Goal: Information Seeking & Learning: Learn about a topic

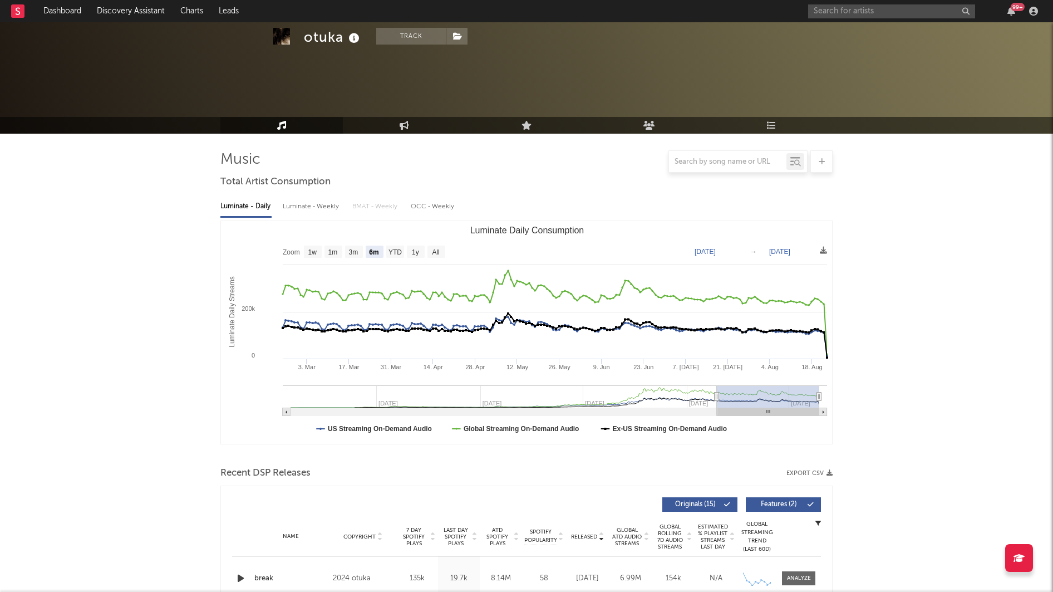
select select "6m"
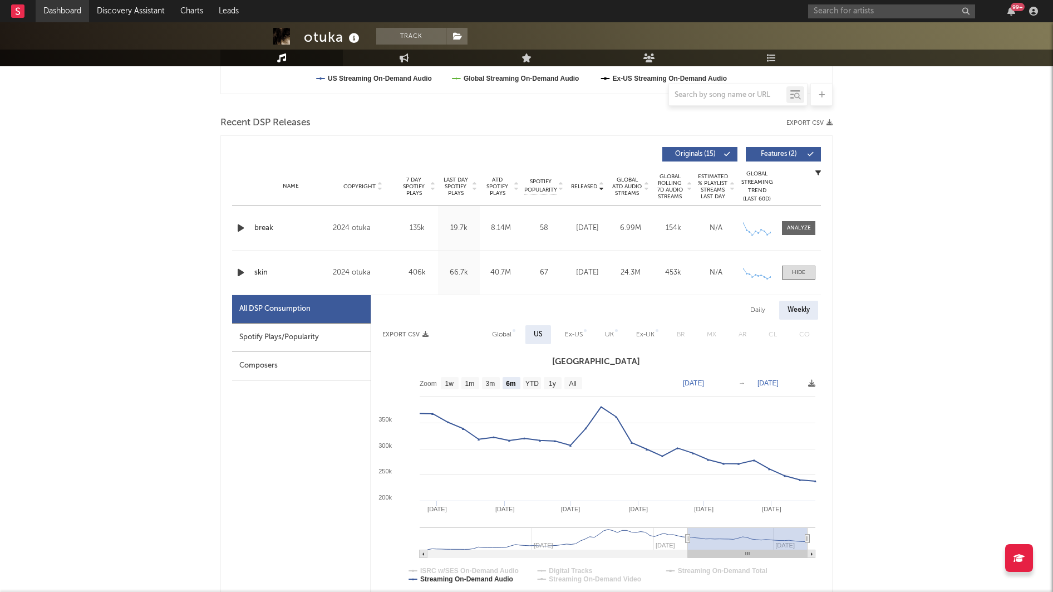
click at [74, 9] on link "Dashboard" at bounding box center [62, 11] width 53 height 22
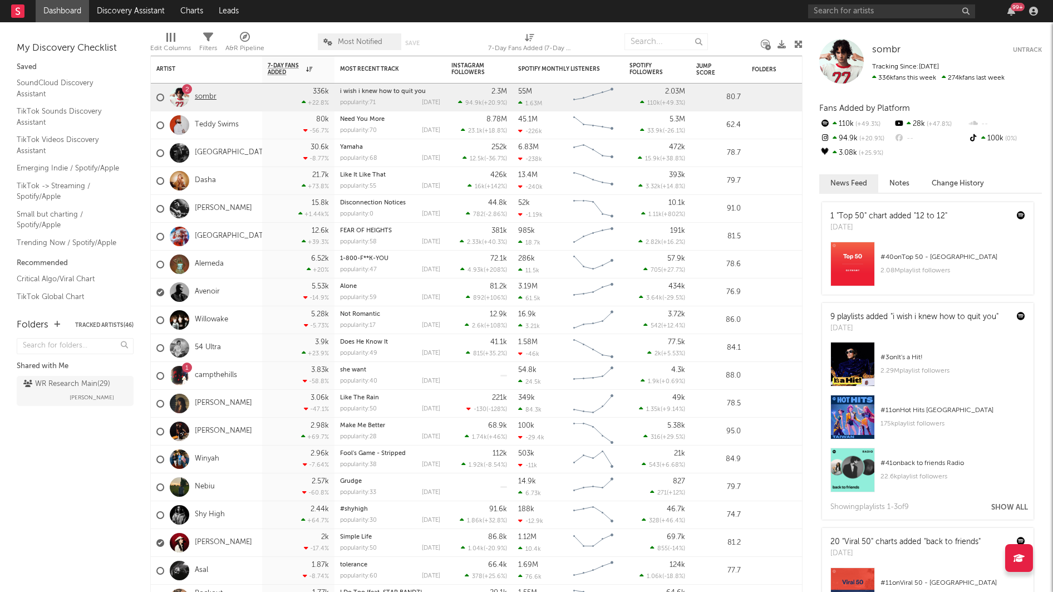
click at [203, 96] on link "sombr" at bounding box center [206, 96] width 22 height 9
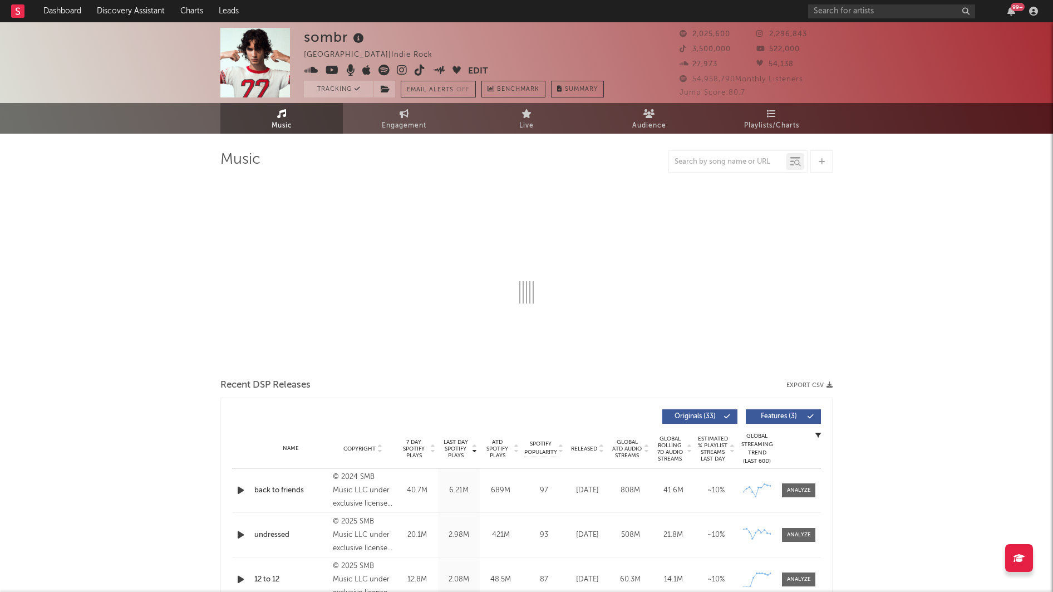
select select "6m"
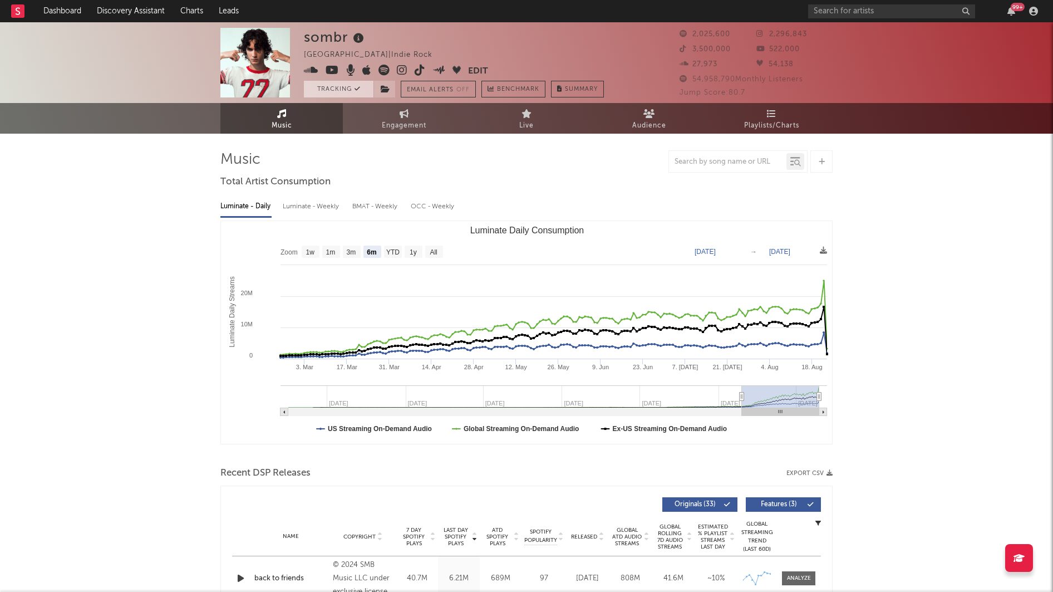
select select "6m"
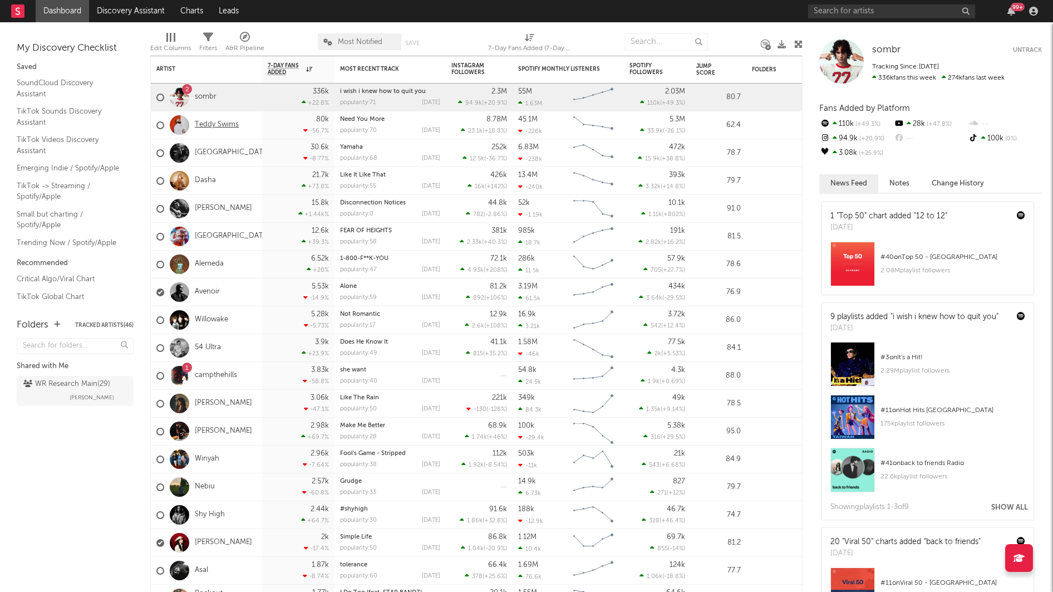
click at [207, 122] on link "Teddy Swims" at bounding box center [217, 124] width 44 height 9
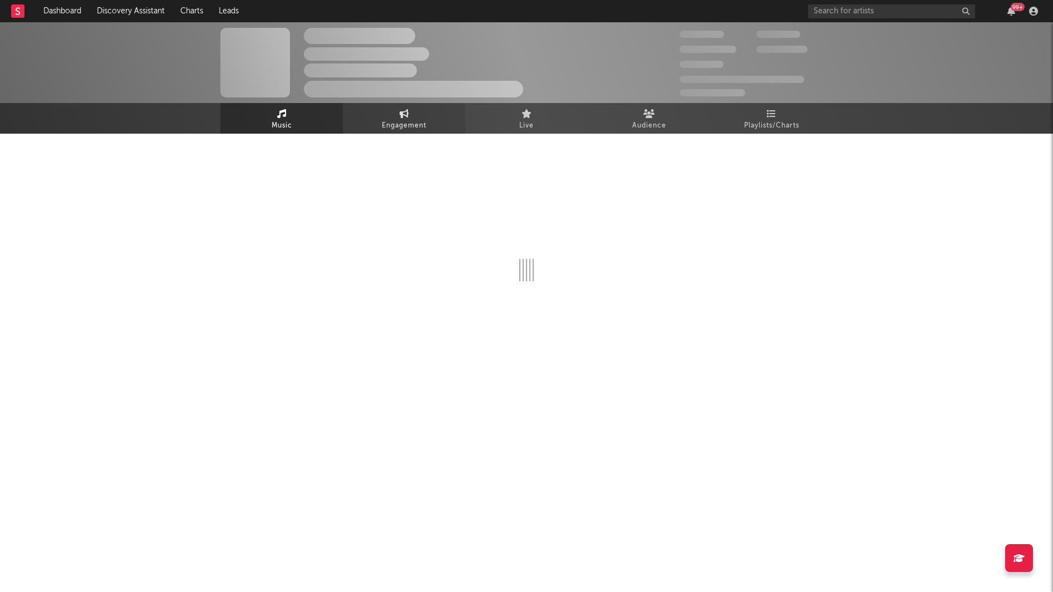
click at [374, 122] on link "Engagement" at bounding box center [404, 118] width 122 height 31
select select "1w"
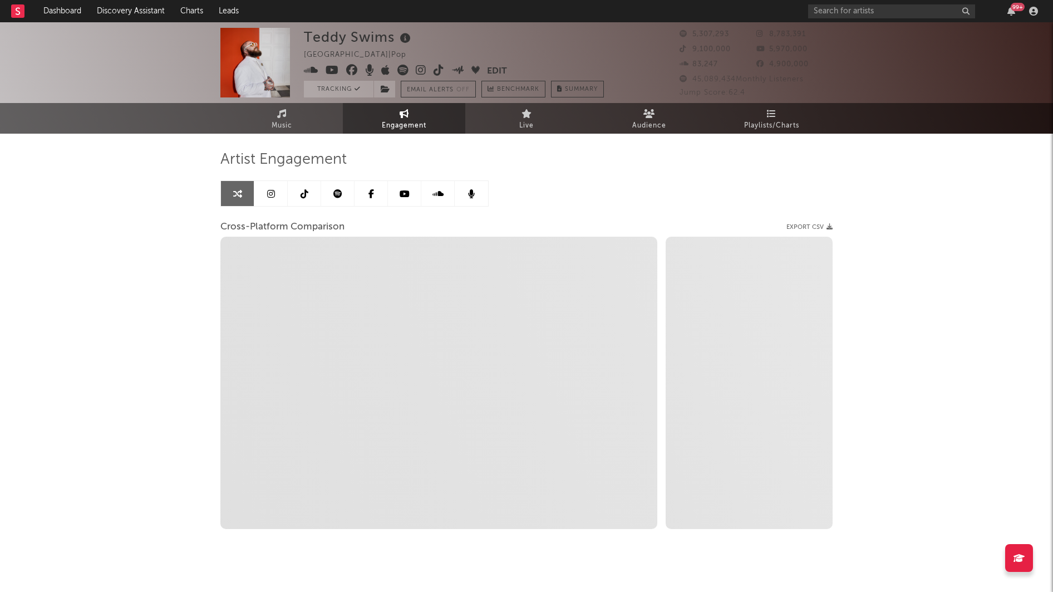
click at [271, 196] on icon at bounding box center [271, 193] width 8 height 9
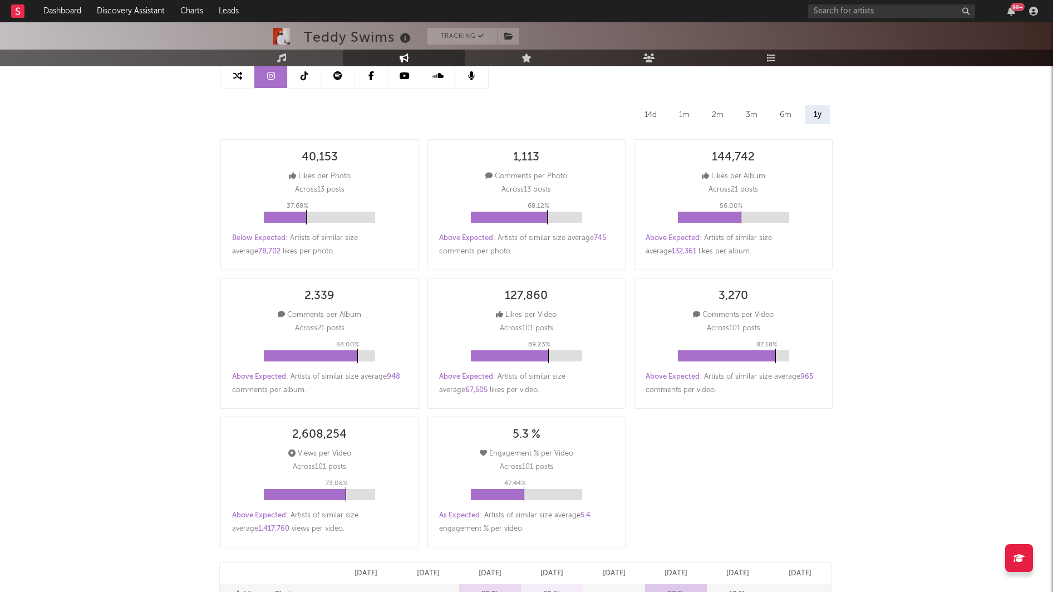
select select "6m"
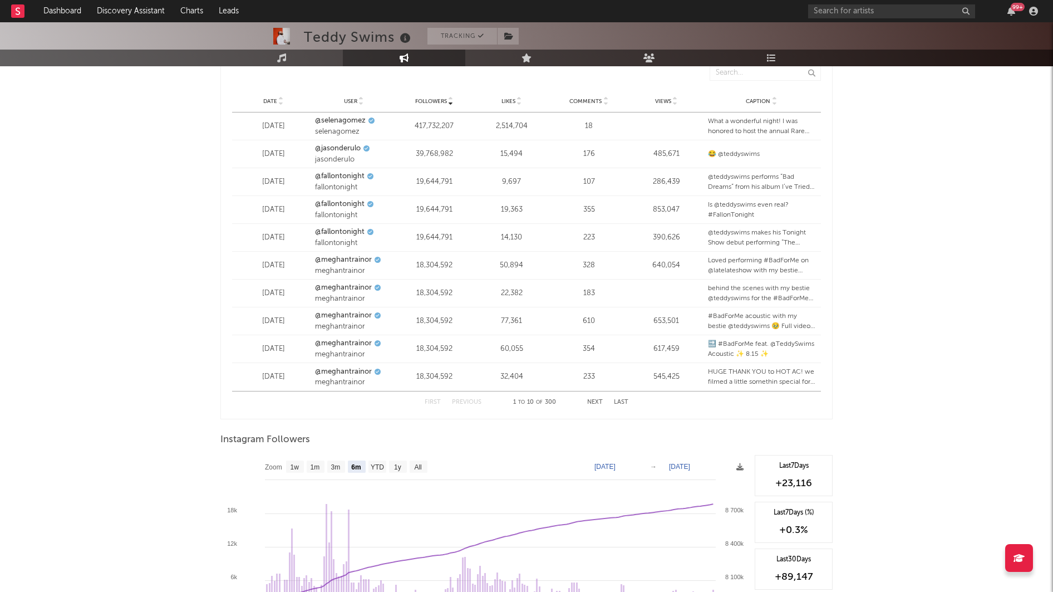
scroll to position [1521, 0]
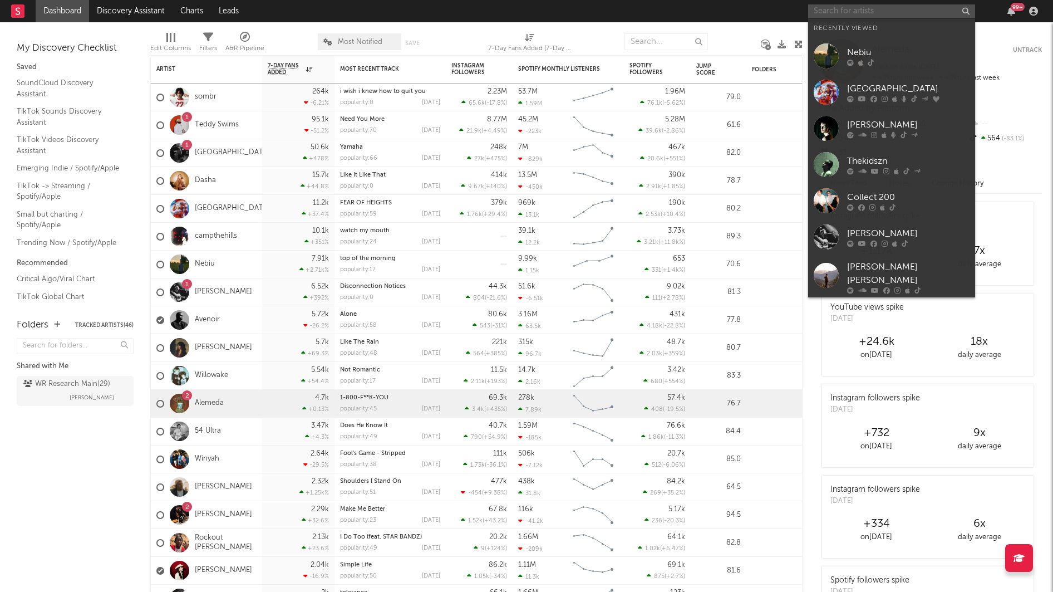
click at [833, 5] on input "text" at bounding box center [891, 11] width 167 height 14
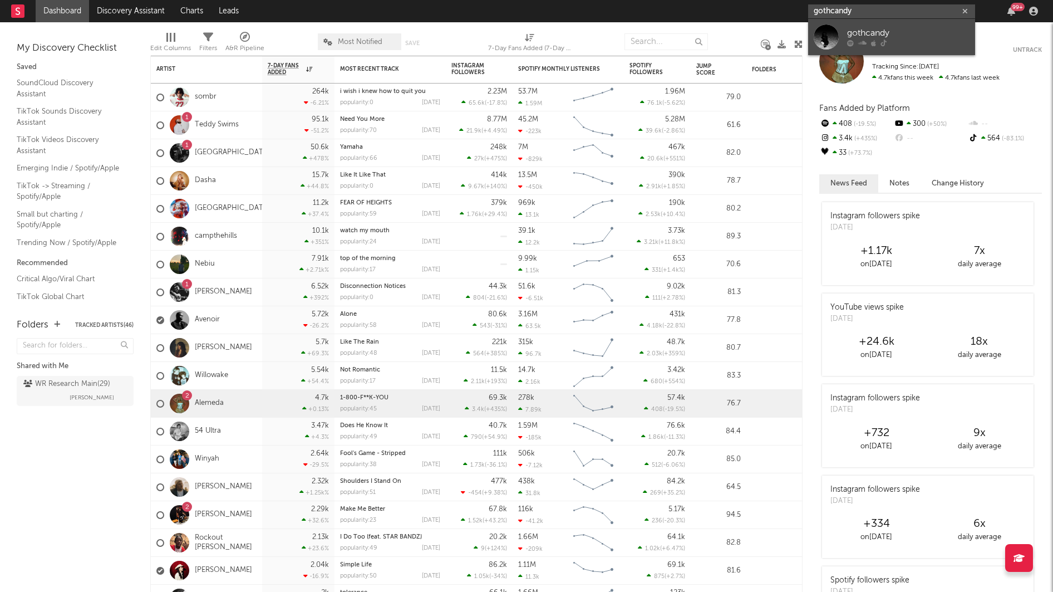
type input "gothcandy"
click at [835, 44] on div at bounding box center [826, 36] width 25 height 25
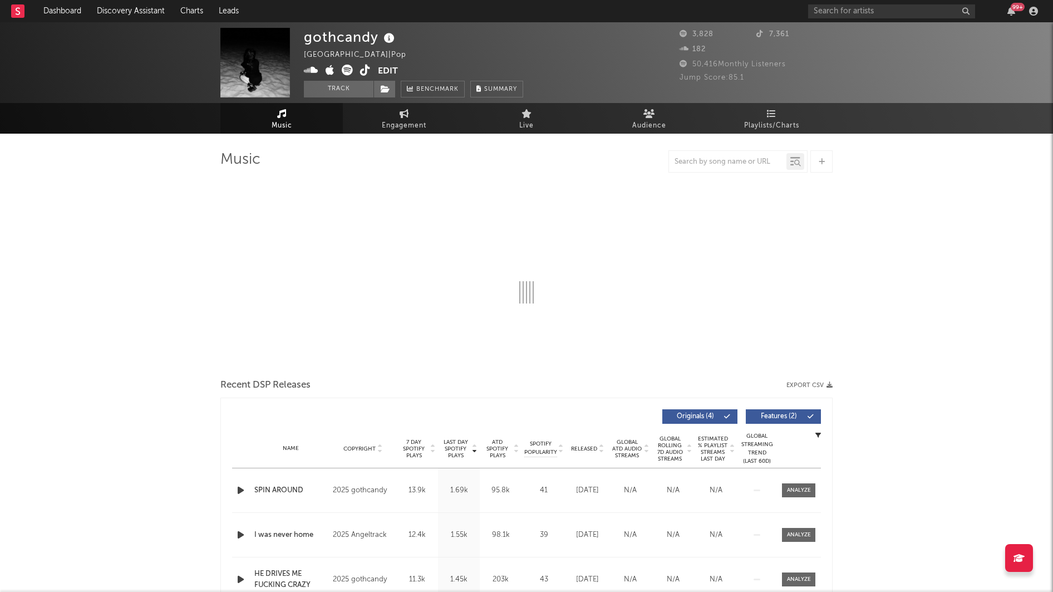
select select "1w"
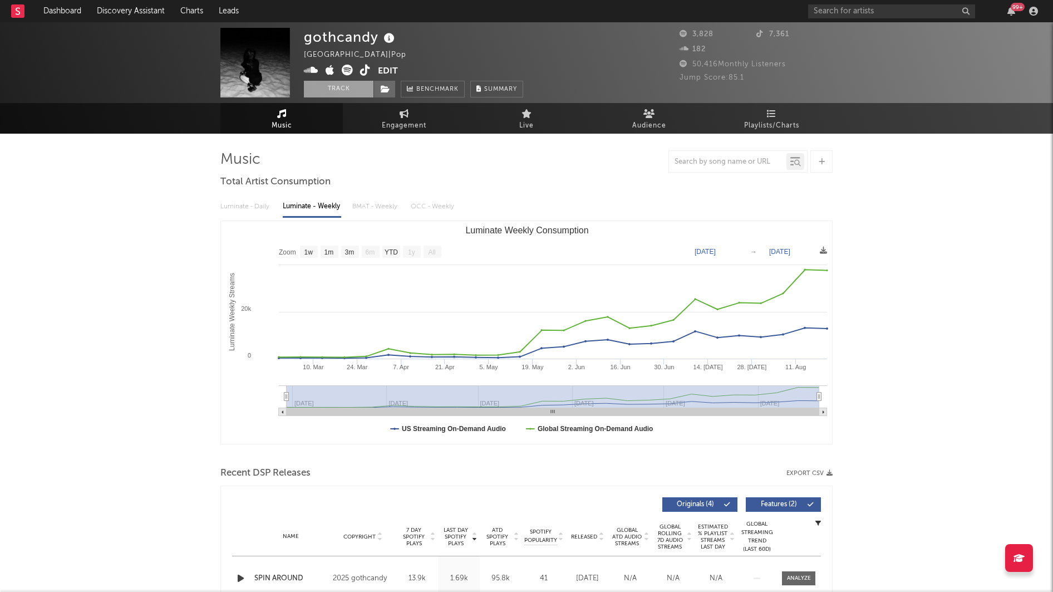
click at [345, 93] on button "Track" at bounding box center [339, 89] width 70 height 17
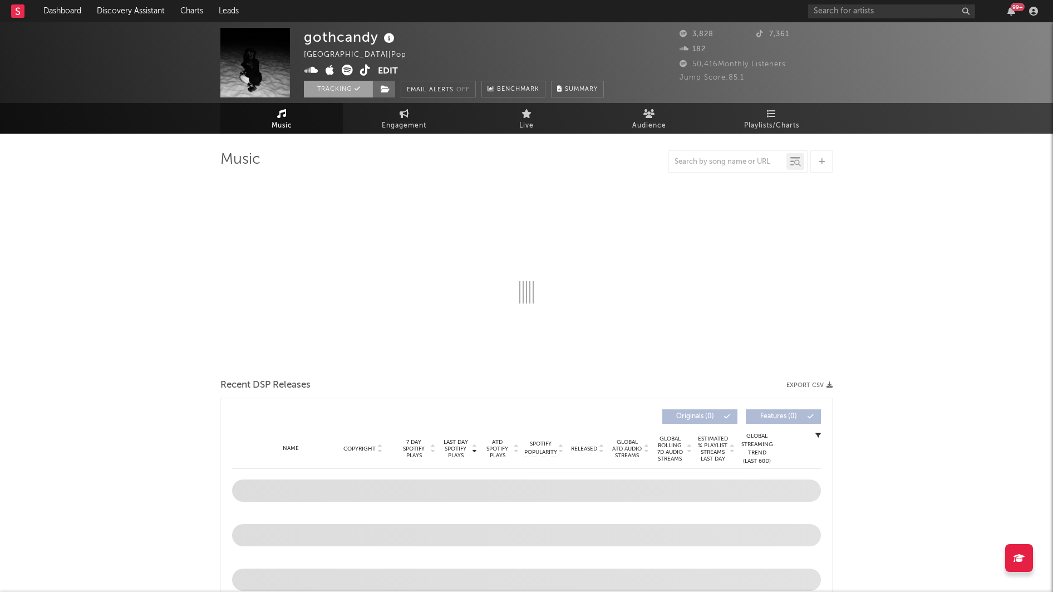
select select "1w"
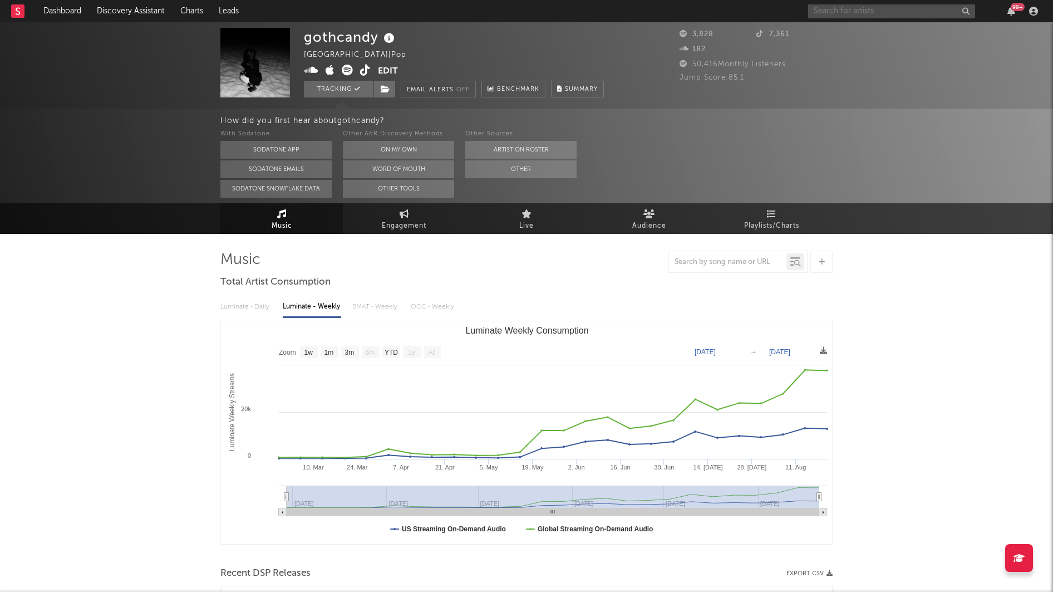
click at [827, 12] on input "text" at bounding box center [891, 11] width 167 height 14
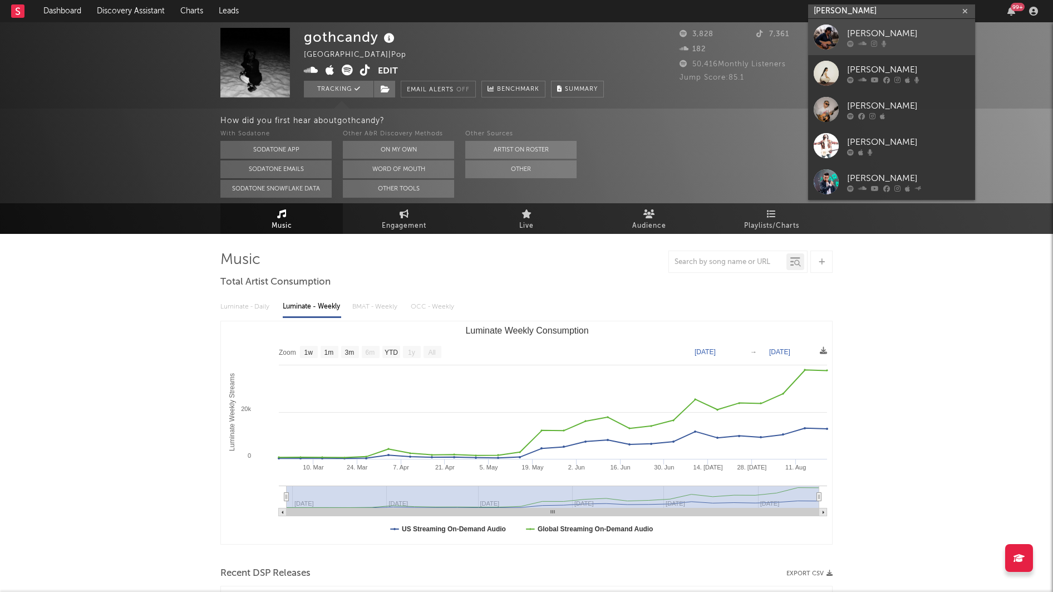
type input "andrew martinez"
click at [847, 30] on div "Andrew Martinez" at bounding box center [908, 33] width 122 height 13
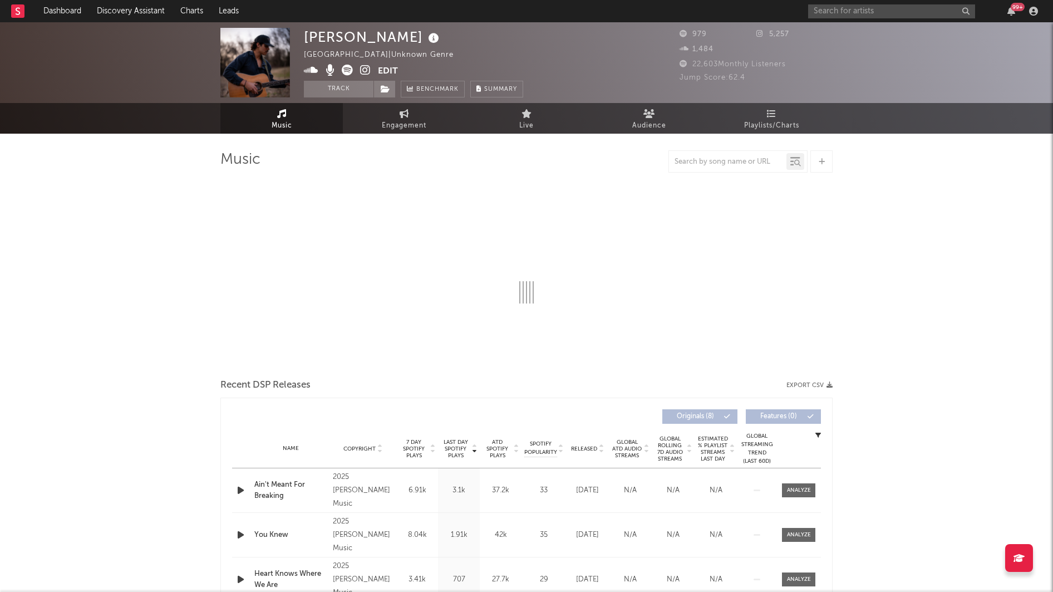
select select "1w"
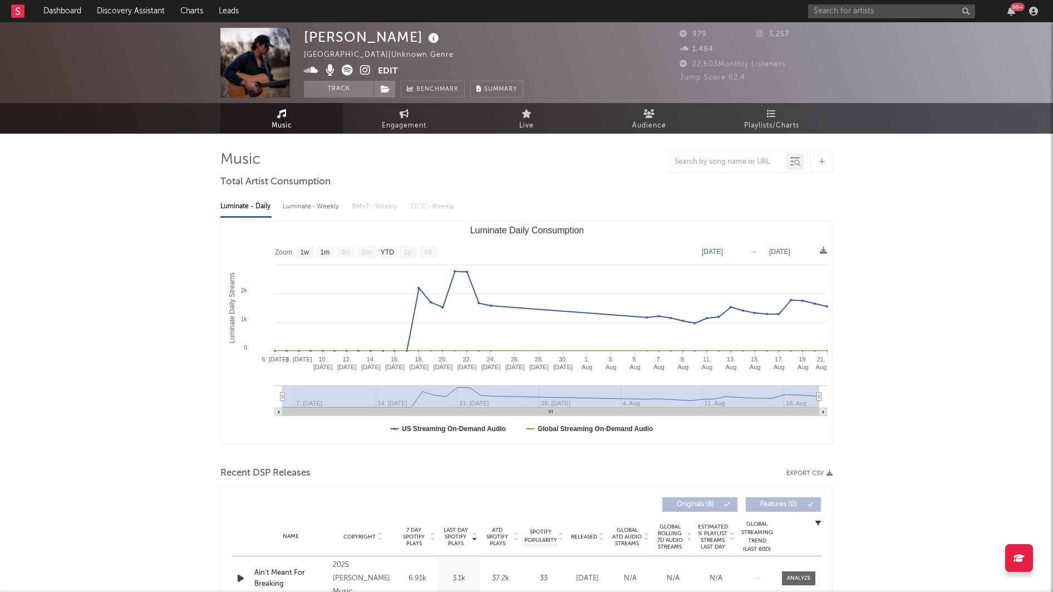
click at [434, 40] on icon at bounding box center [434, 39] width 16 height 16
click at [865, 11] on input "text" at bounding box center [891, 11] width 167 height 14
click at [847, 12] on input "kuhsigh" at bounding box center [891, 11] width 167 height 14
type input "kuhsigh"
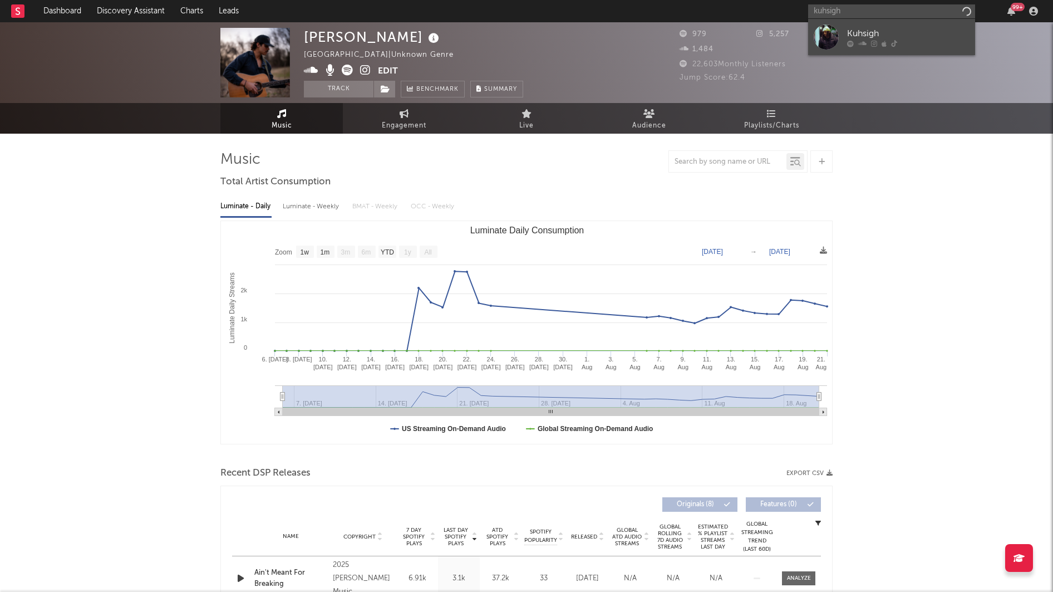
click at [854, 33] on div "Kuhsigh" at bounding box center [908, 33] width 122 height 13
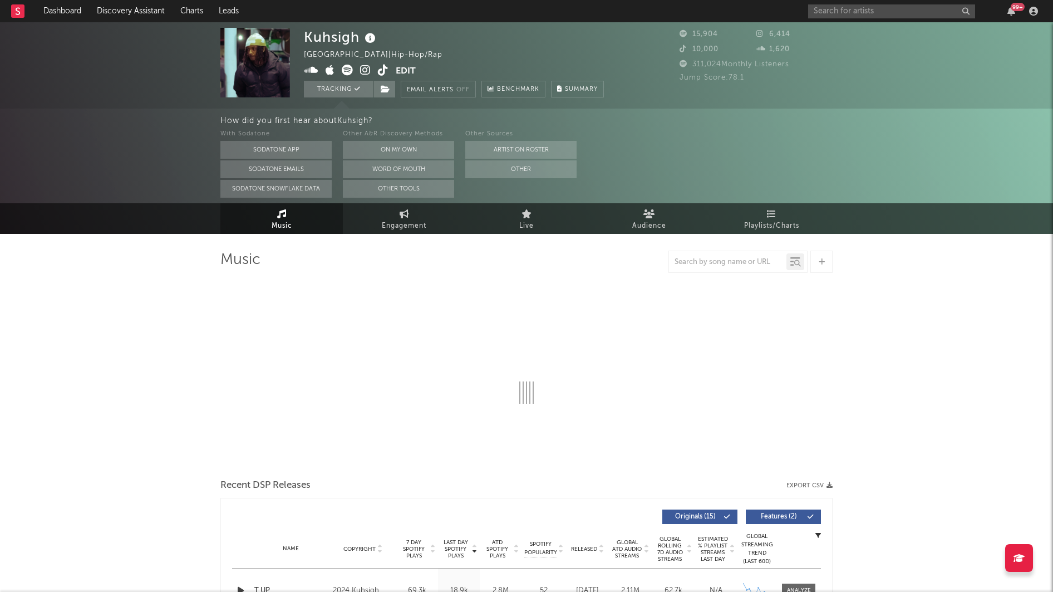
select select "6m"
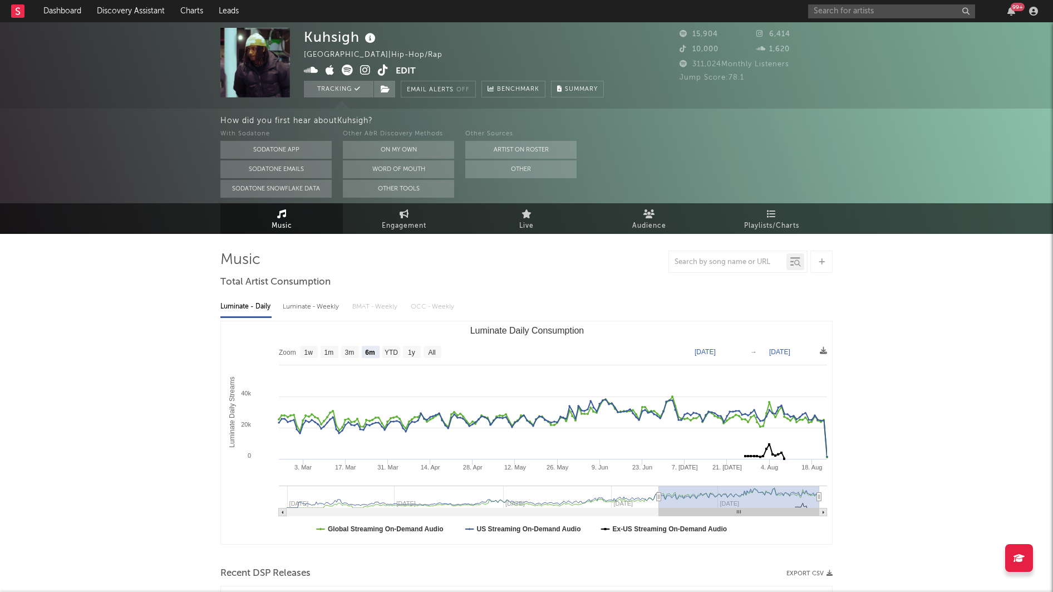
click at [369, 37] on icon at bounding box center [370, 39] width 16 height 16
click at [126, 123] on div "How did you first hear about Kuhsigh ? With Sodatone Sodatone App Sodatone Emai…" at bounding box center [526, 156] width 1053 height 95
click at [447, 89] on button "Email Alerts Off" at bounding box center [438, 89] width 75 height 17
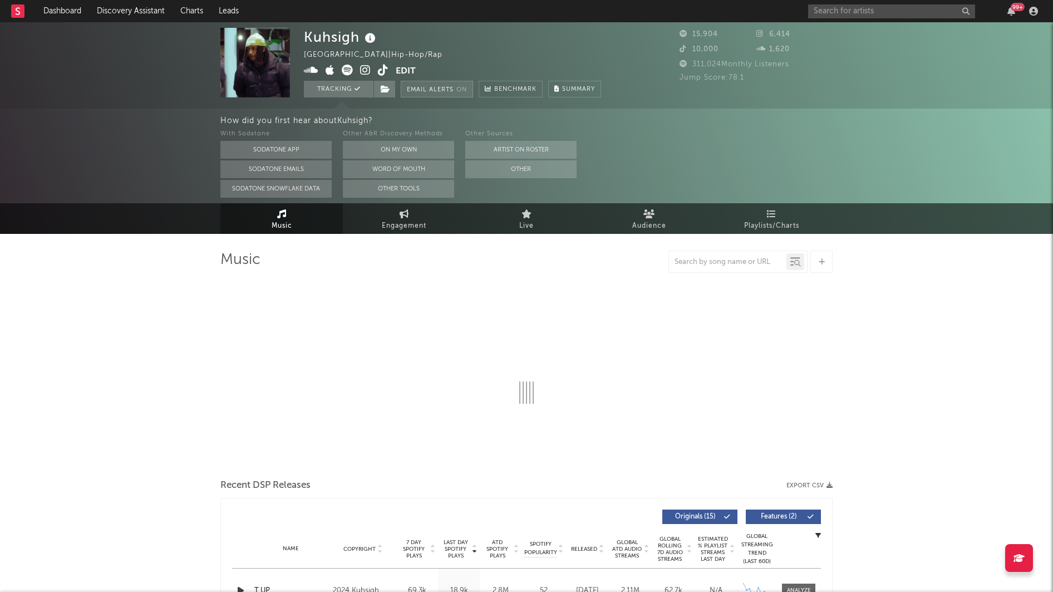
select select "6m"
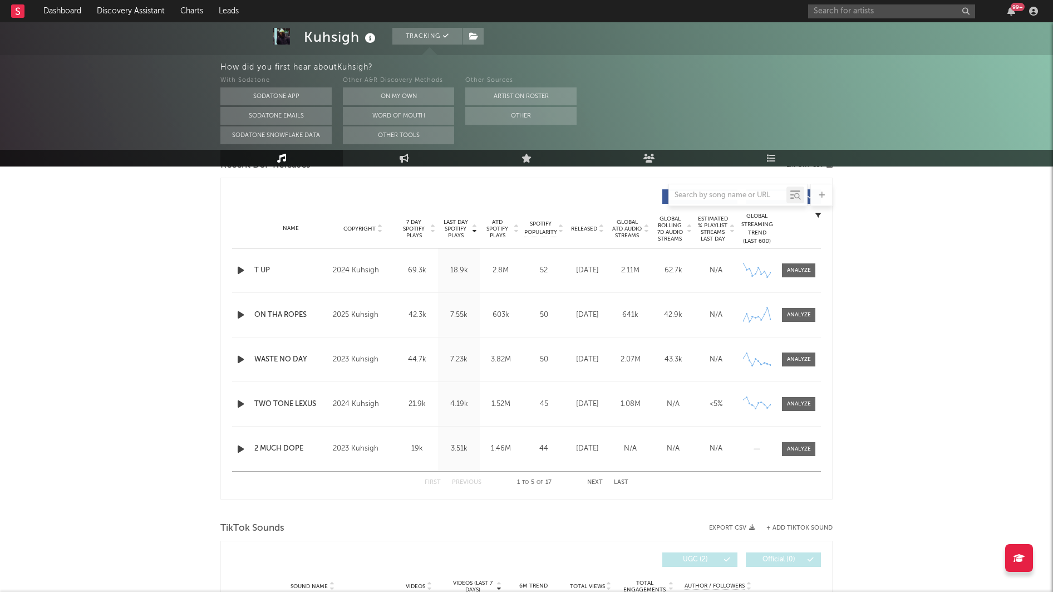
scroll to position [407, 0]
click at [810, 265] on span at bounding box center [798, 271] width 33 height 14
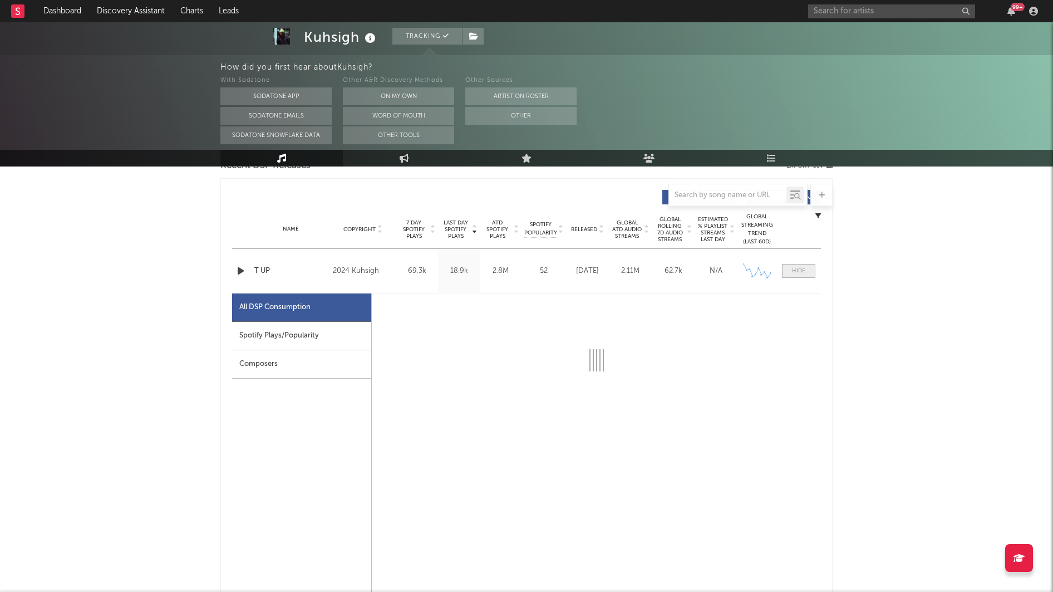
select select "6m"
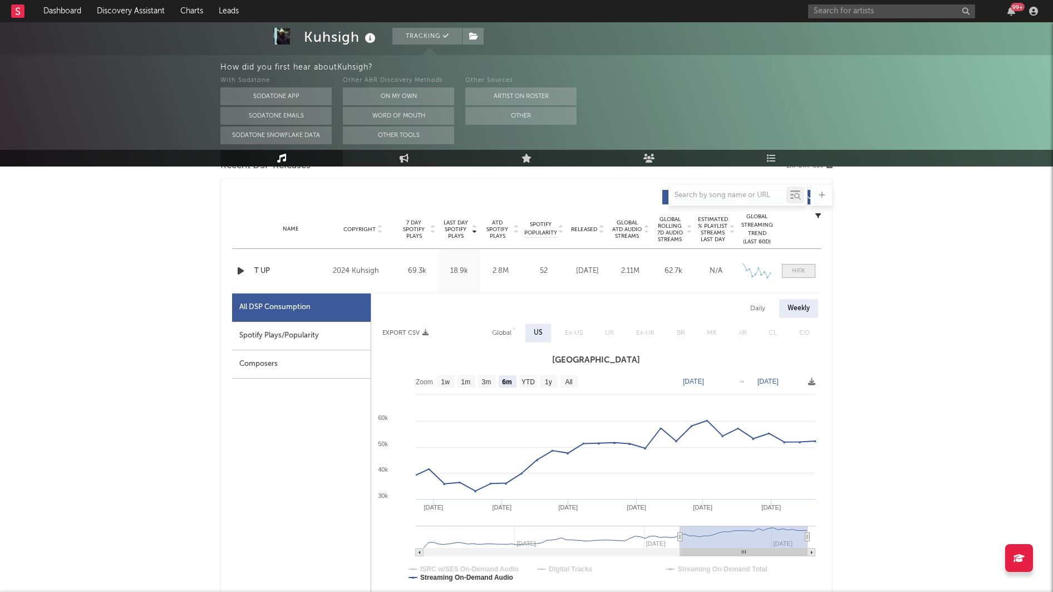
click at [799, 272] on div at bounding box center [798, 271] width 13 height 8
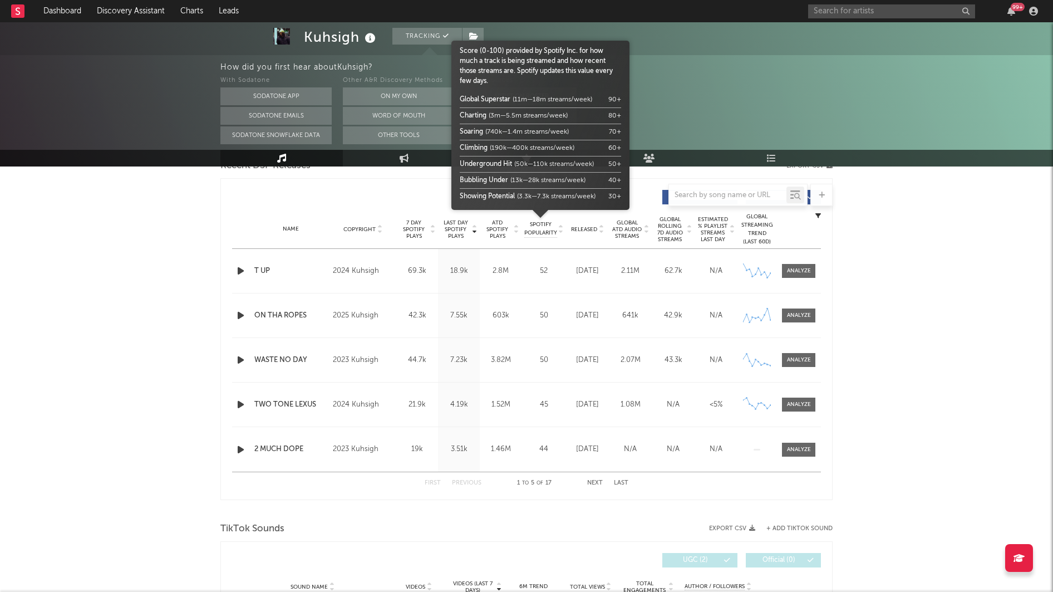
click at [582, 229] on span "Released" at bounding box center [584, 229] width 26 height 7
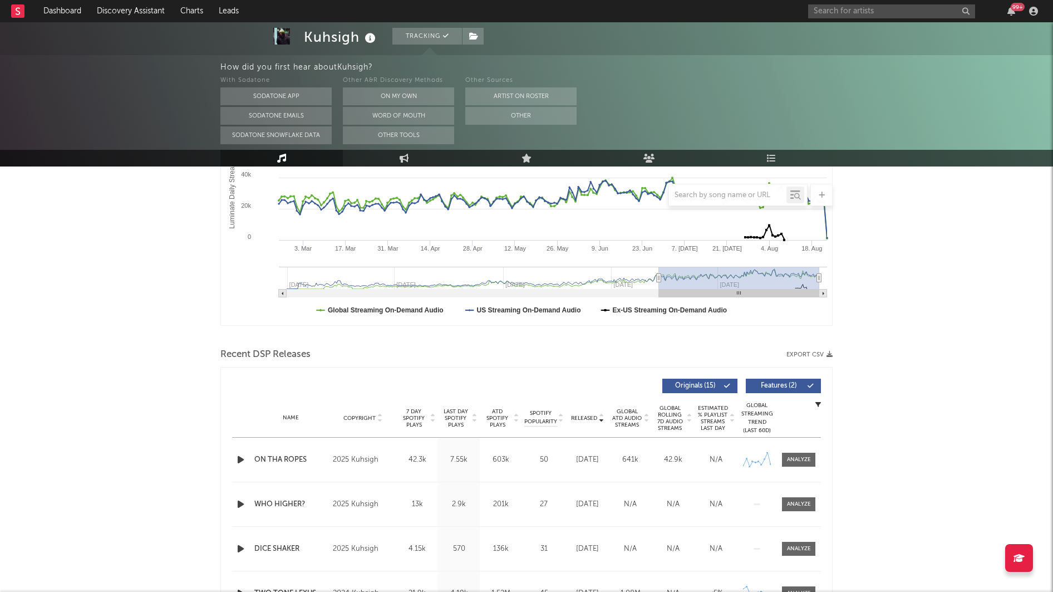
scroll to position [0, 0]
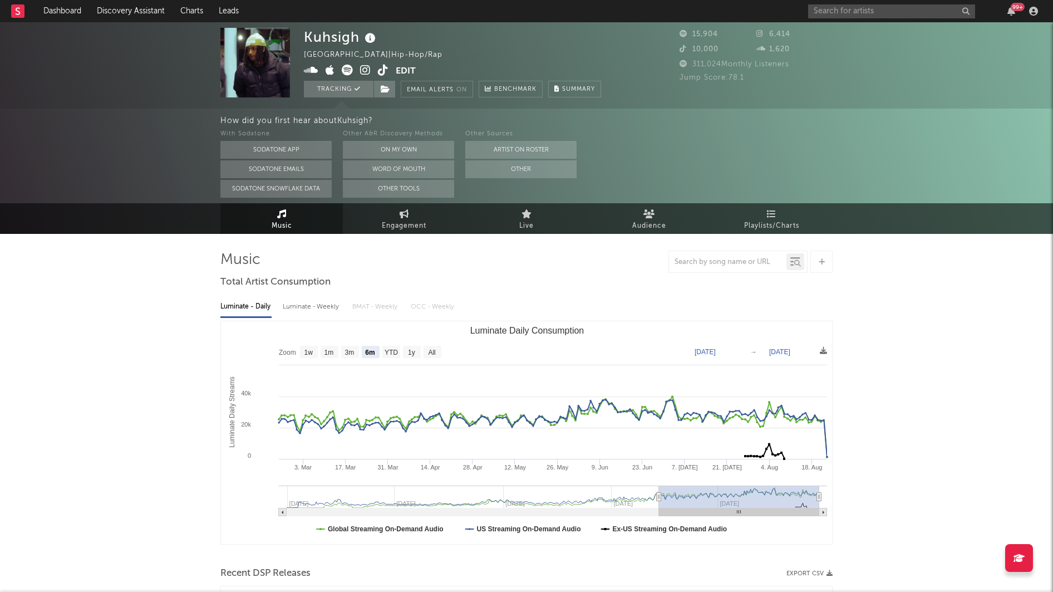
click at [368, 33] on icon at bounding box center [370, 39] width 16 height 16
click at [133, 77] on div "Kuhsigh United States | Hip-Hop/Rap Edit Tracking Email Alerts On Benchmark Sum…" at bounding box center [526, 65] width 1053 height 86
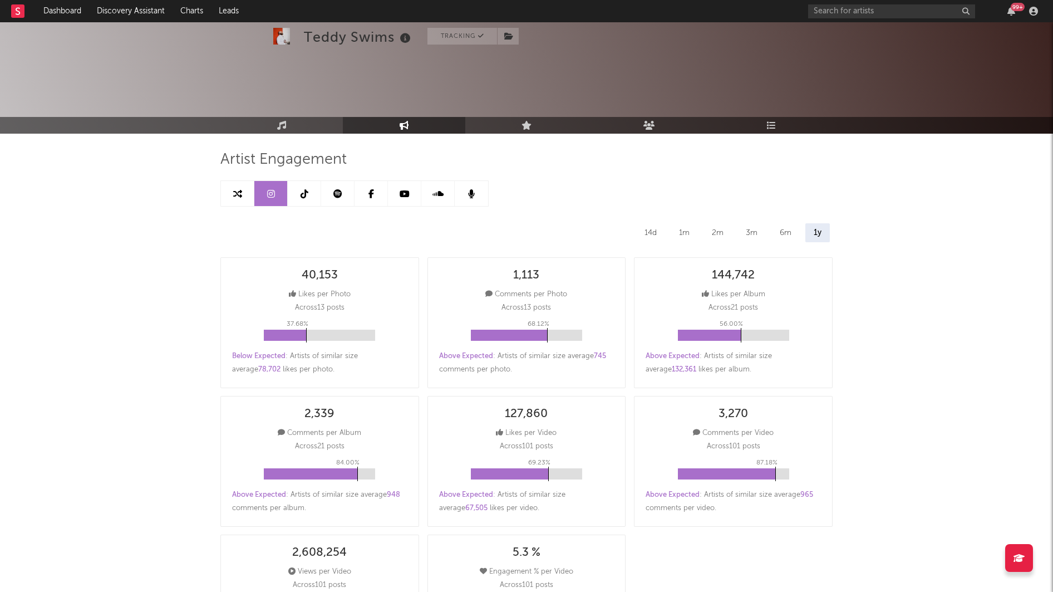
select select "6m"
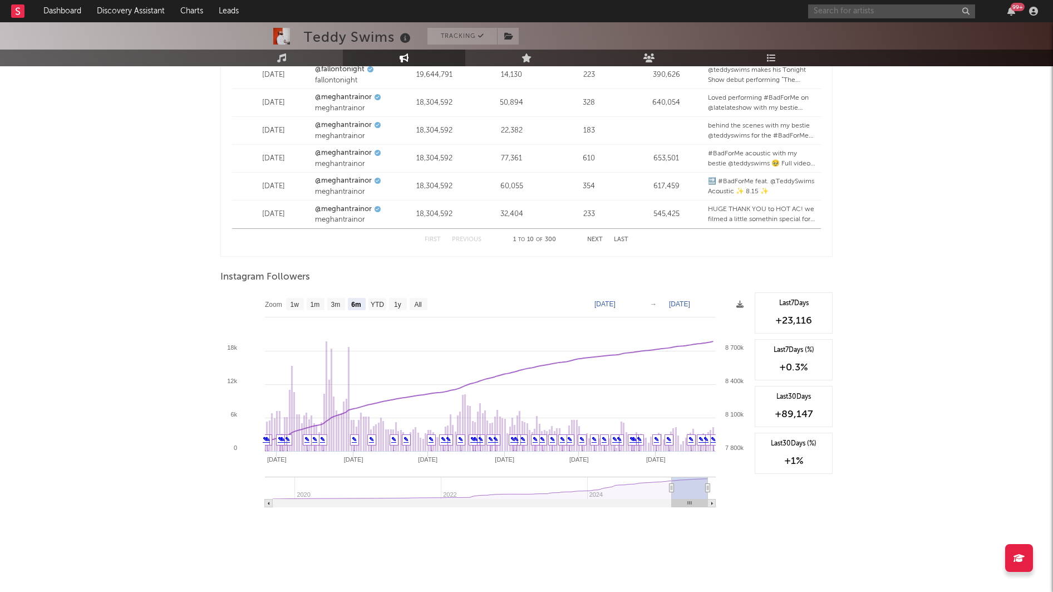
click at [896, 12] on input "text" at bounding box center [891, 11] width 167 height 14
click at [830, 12] on input "401 frank" at bounding box center [891, 11] width 167 height 14
click at [857, 16] on input "401frank" at bounding box center [891, 11] width 167 height 14
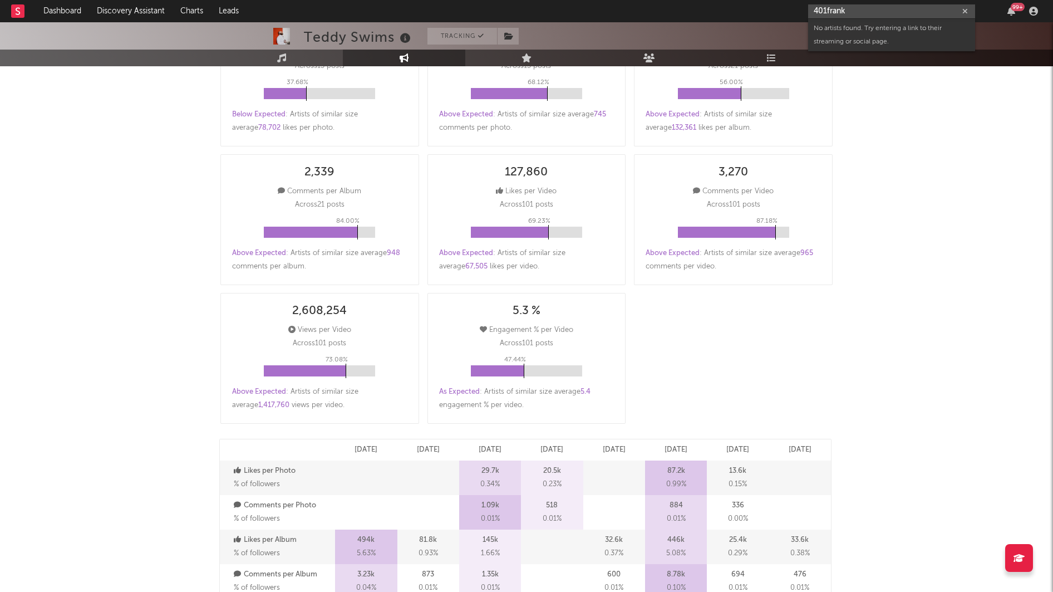
scroll to position [0, 0]
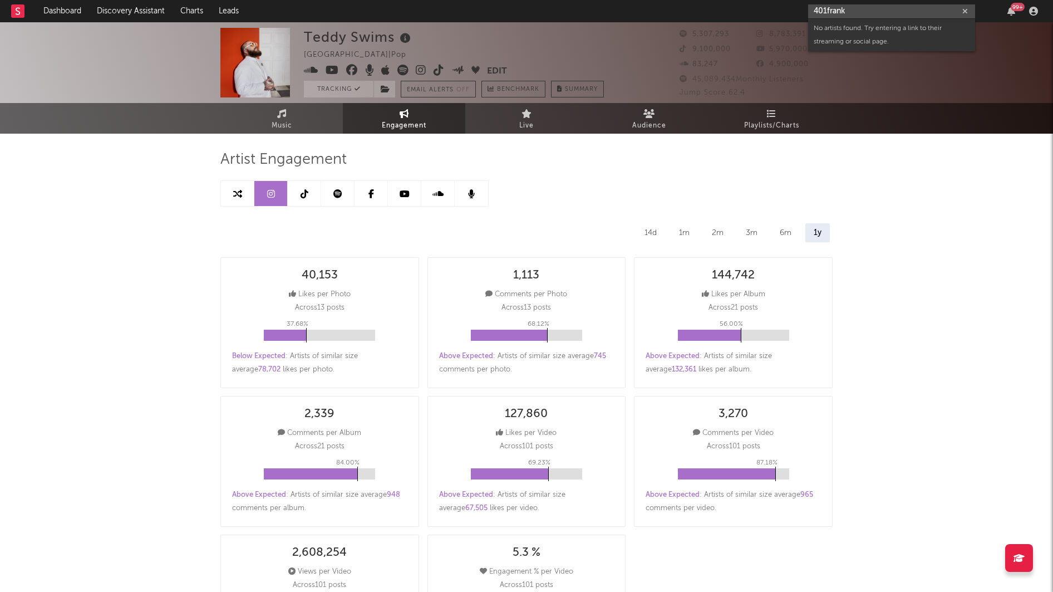
click at [826, 9] on input "401frank" at bounding box center [891, 11] width 167 height 14
click at [831, 11] on input "401frank" at bounding box center [891, 11] width 167 height 14
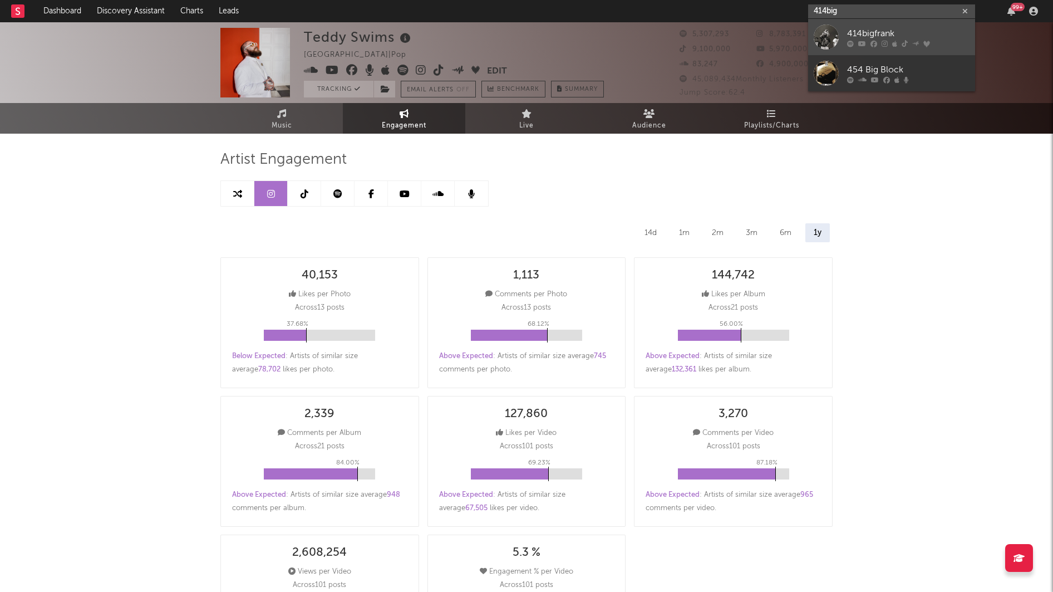
type input "414big"
click at [891, 40] on link "414bigfrank" at bounding box center [891, 37] width 167 height 36
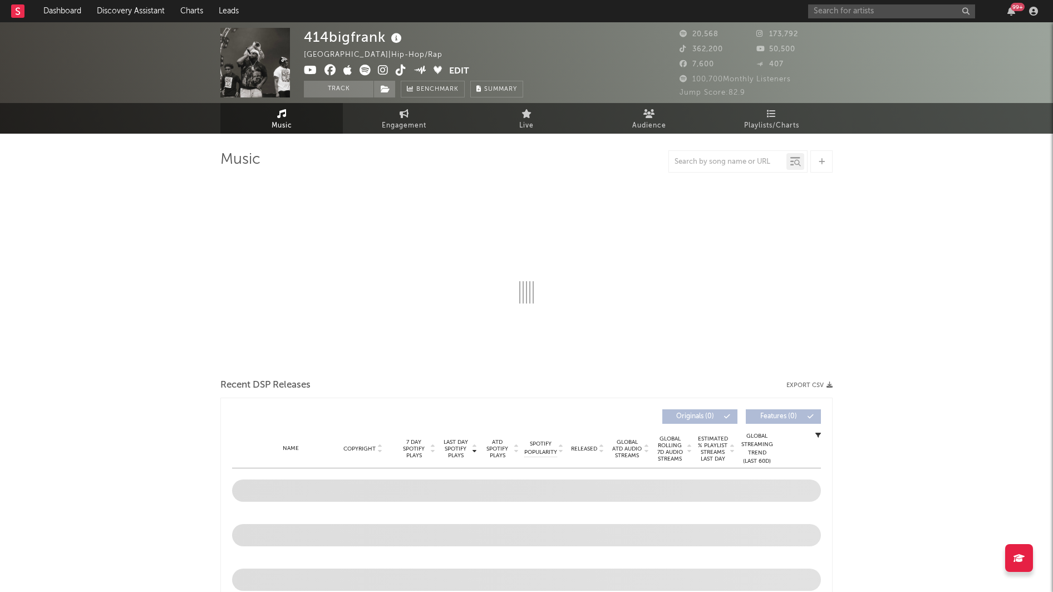
select select "6m"
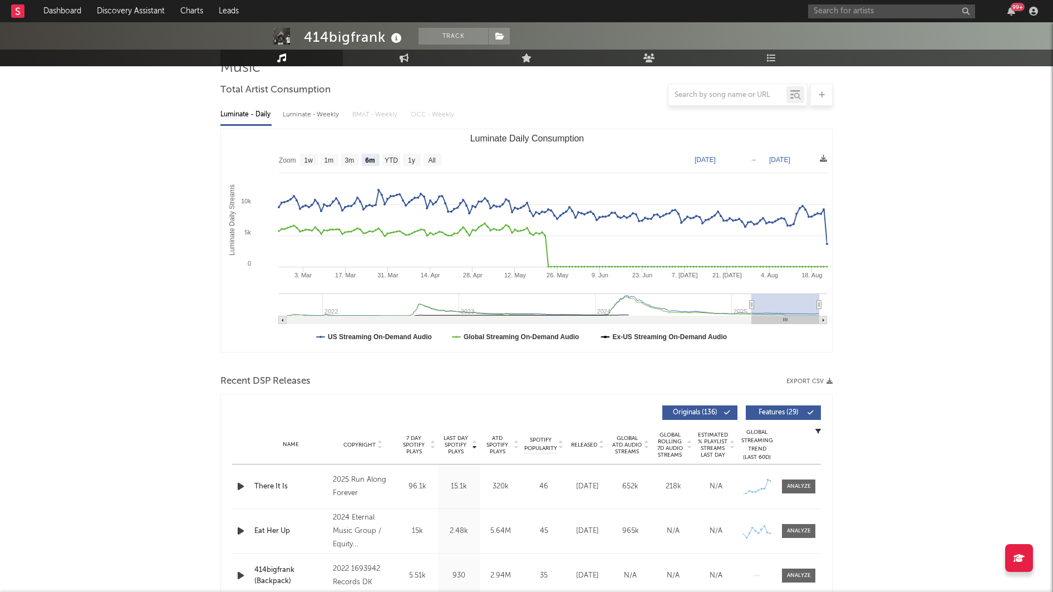
scroll to position [94, 0]
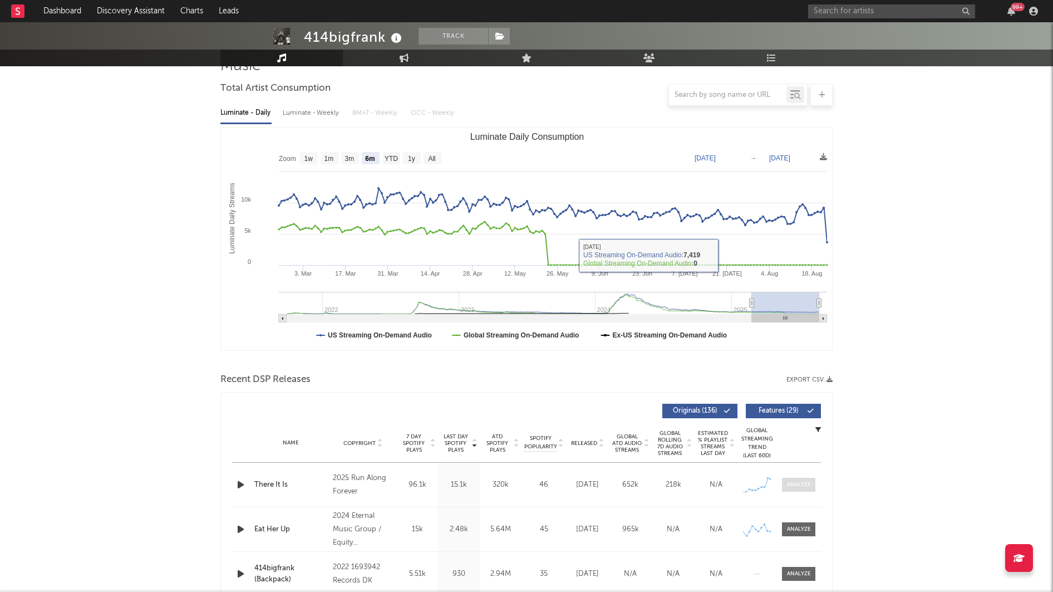
click at [787, 482] on div at bounding box center [799, 484] width 24 height 8
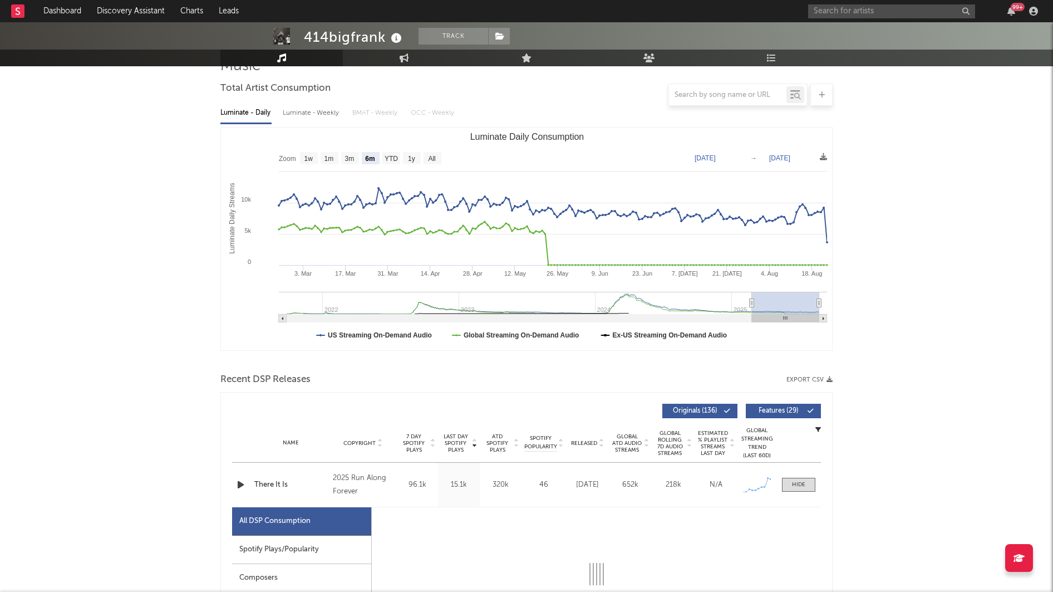
select select "1w"
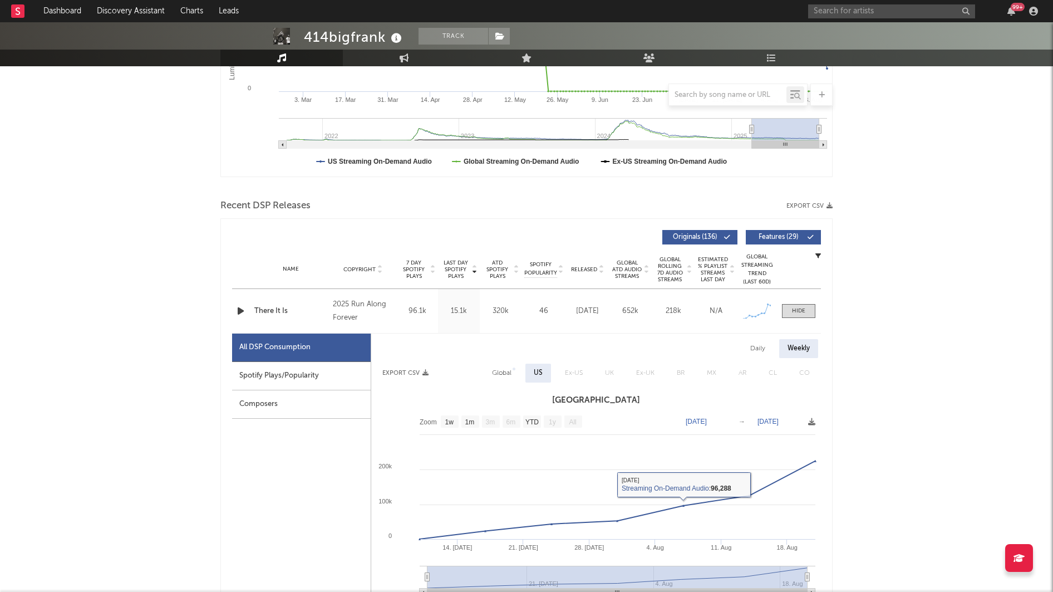
click at [500, 372] on div "Global" at bounding box center [501, 372] width 19 height 13
select select "1w"
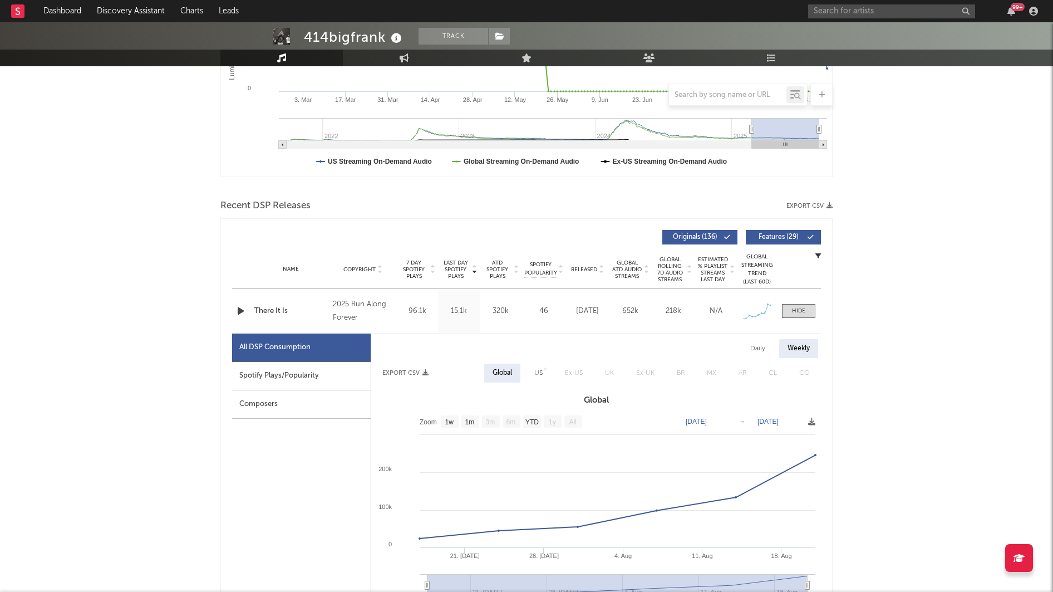
click at [533, 373] on div "US" at bounding box center [538, 372] width 25 height 19
select select "1w"
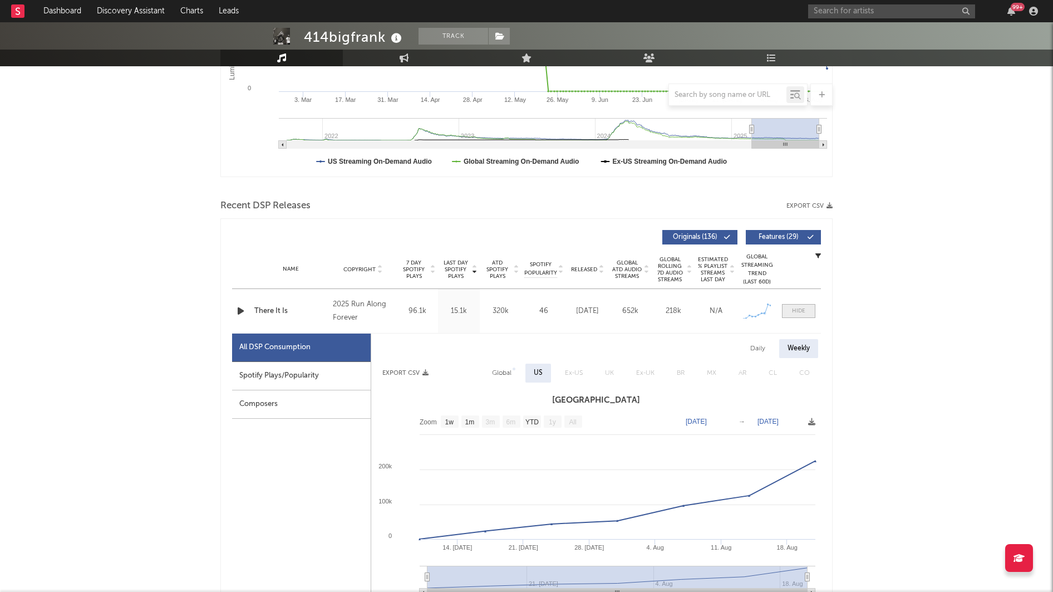
click at [797, 307] on div at bounding box center [798, 311] width 13 height 8
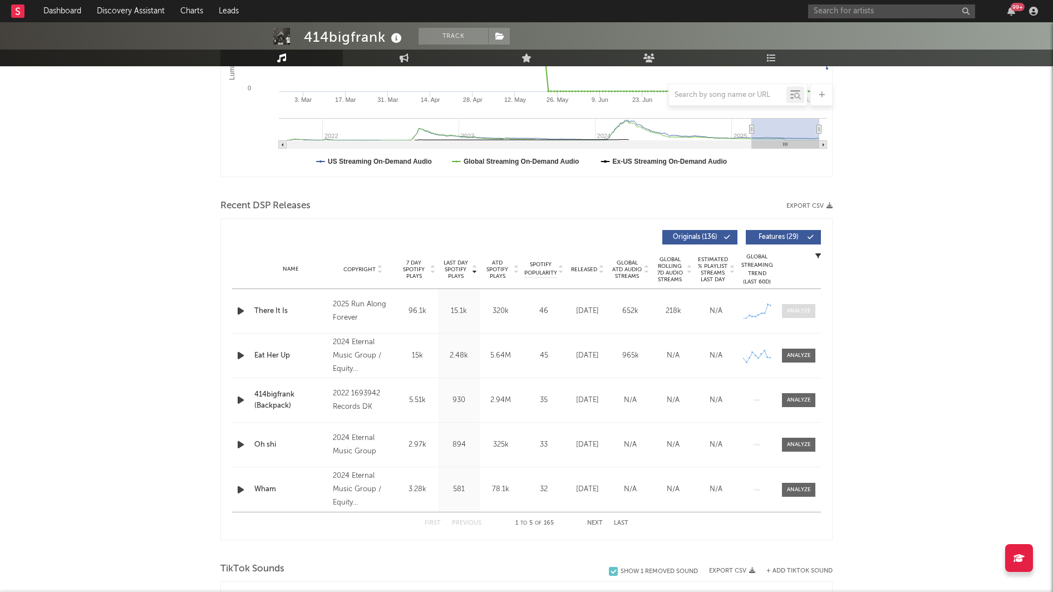
click at [801, 307] on div at bounding box center [799, 311] width 24 height 8
select select "1w"
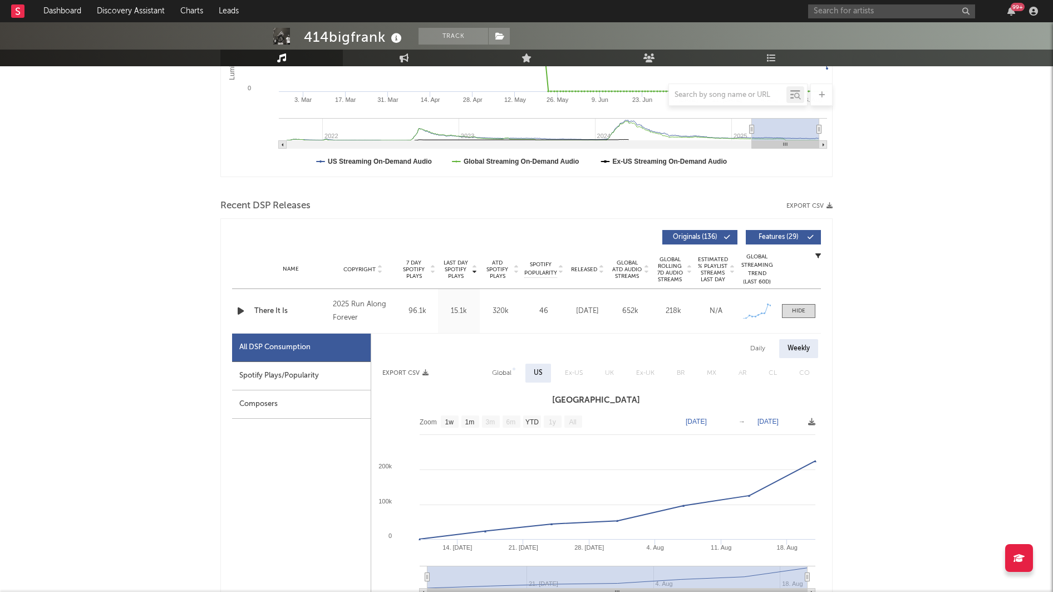
scroll to position [357, 0]
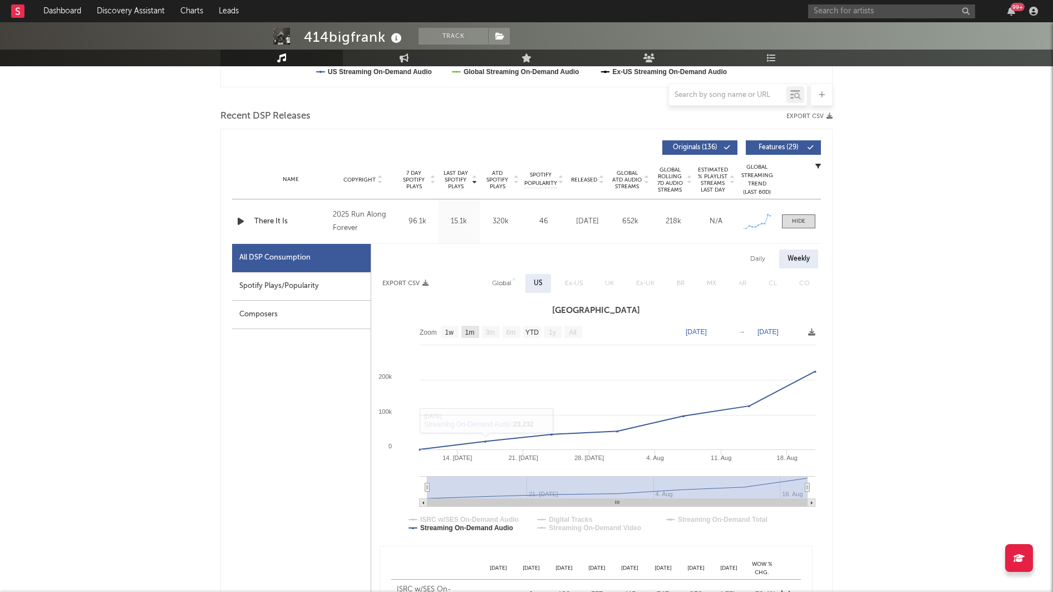
click at [473, 334] on text "1m" at bounding box center [469, 332] width 9 height 8
select select "1m"
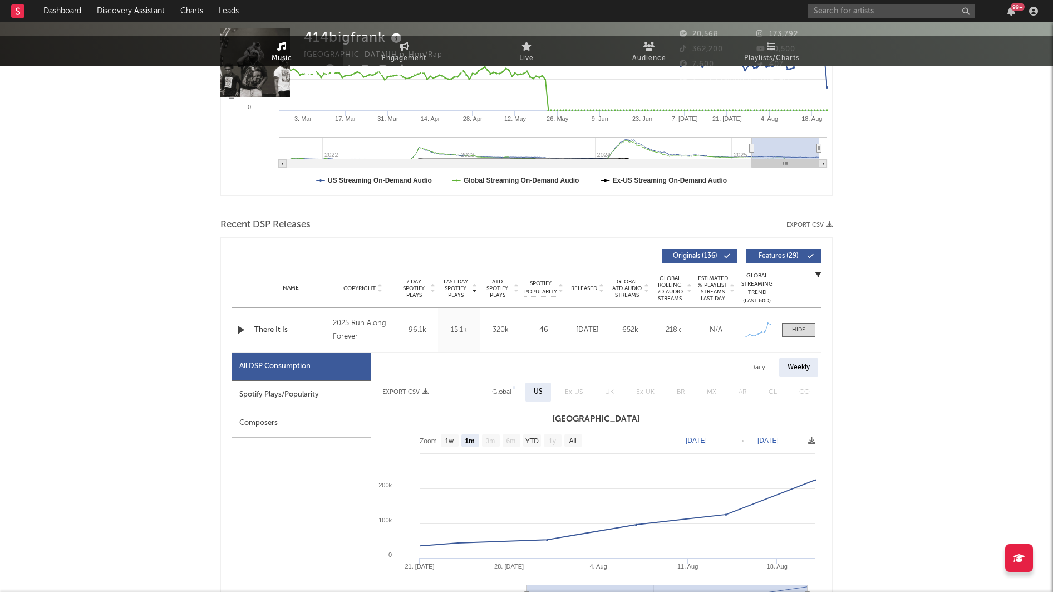
scroll to position [0, 0]
